Goal: Information Seeking & Learning: Learn about a topic

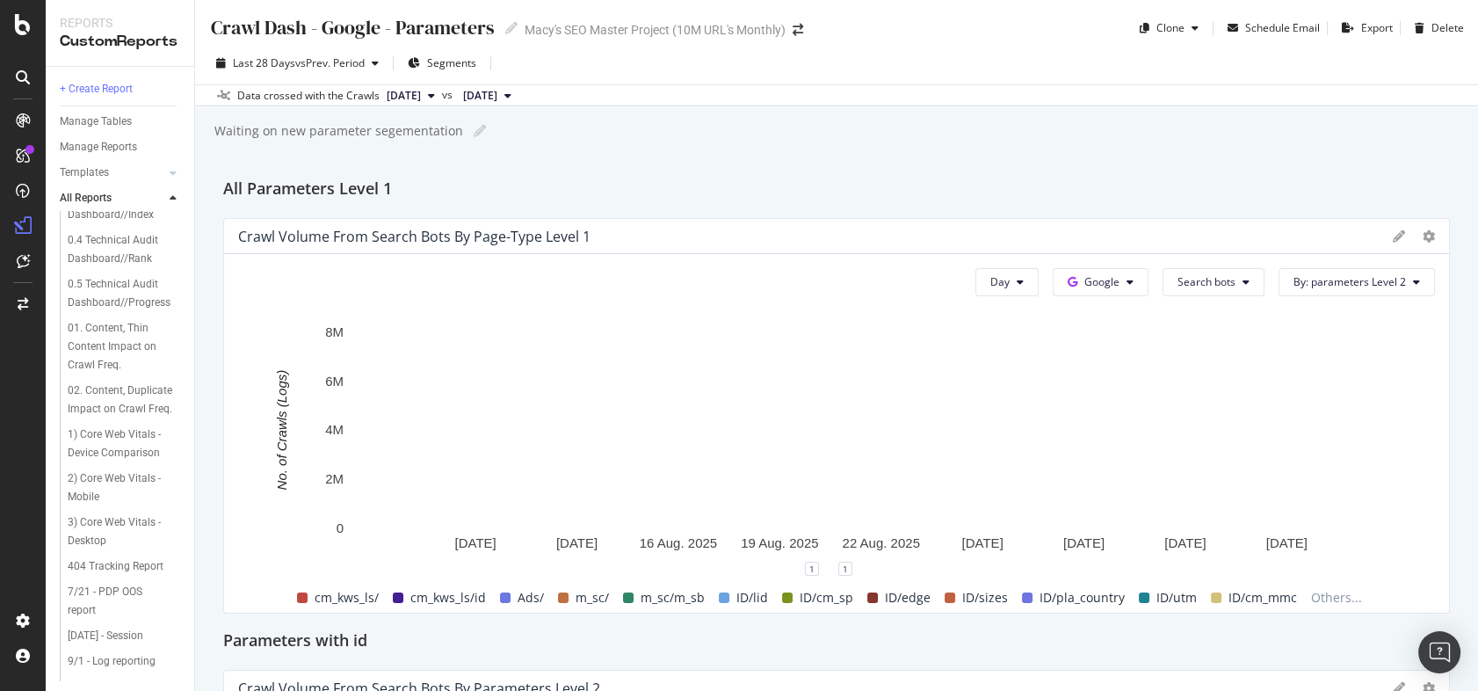
scroll to position [250, 0]
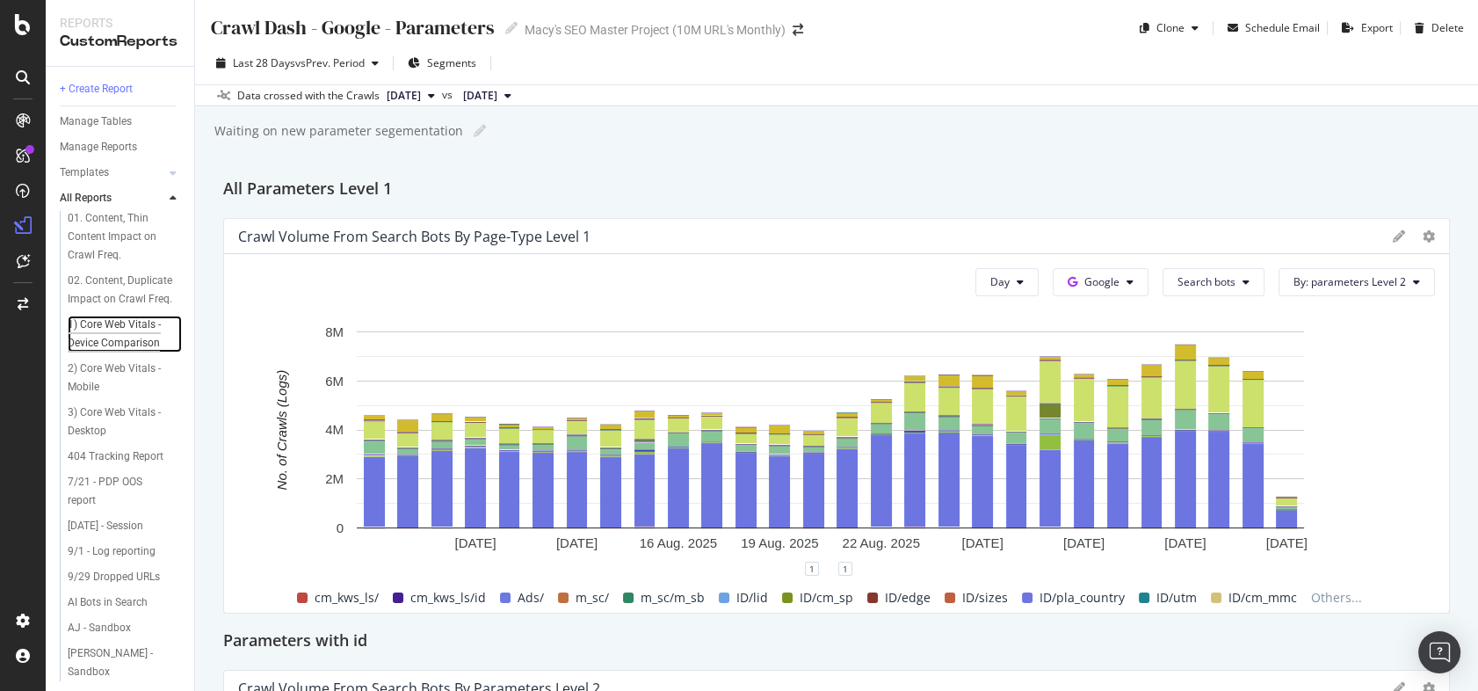
click at [99, 352] on div "1) Core Web Vitals - Device Comparison" at bounding box center [120, 333] width 105 height 37
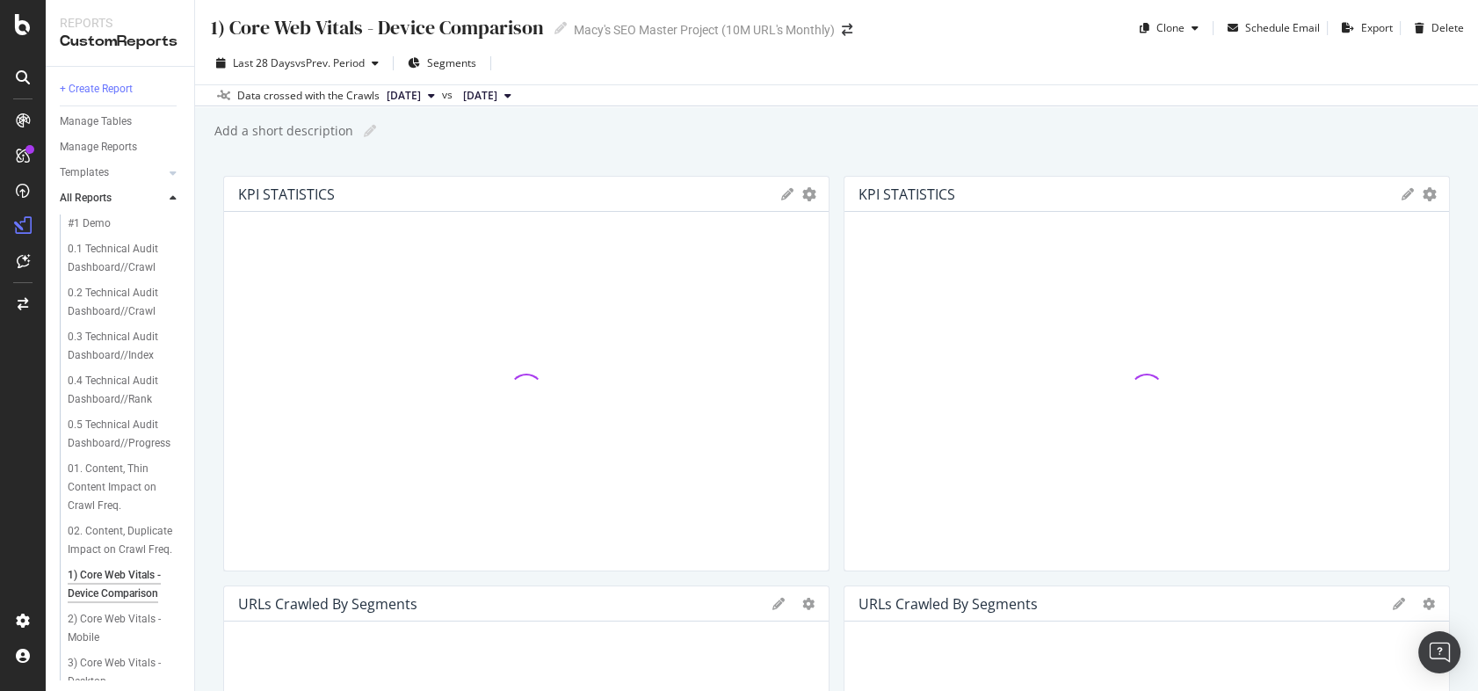
drag, startPoint x: 375, startPoint y: 23, endPoint x: 480, endPoint y: 25, distance: 104.6
click at [480, 25] on div "1) Core Web Vitals - Device Comparison" at bounding box center [376, 27] width 335 height 27
